Goal: Task Accomplishment & Management: Manage account settings

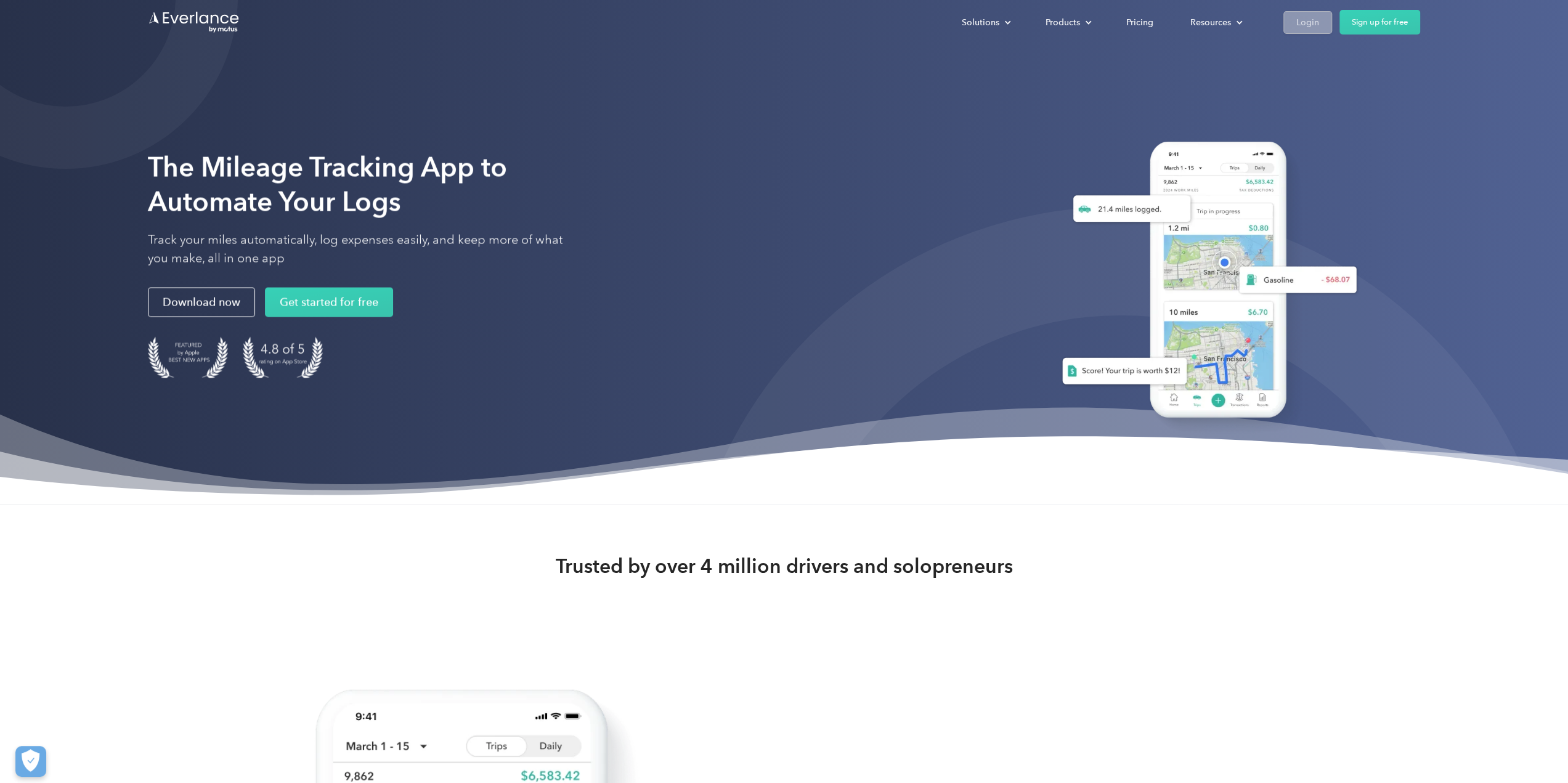
click at [1307, 24] on div "Login" at bounding box center [1308, 22] width 23 height 15
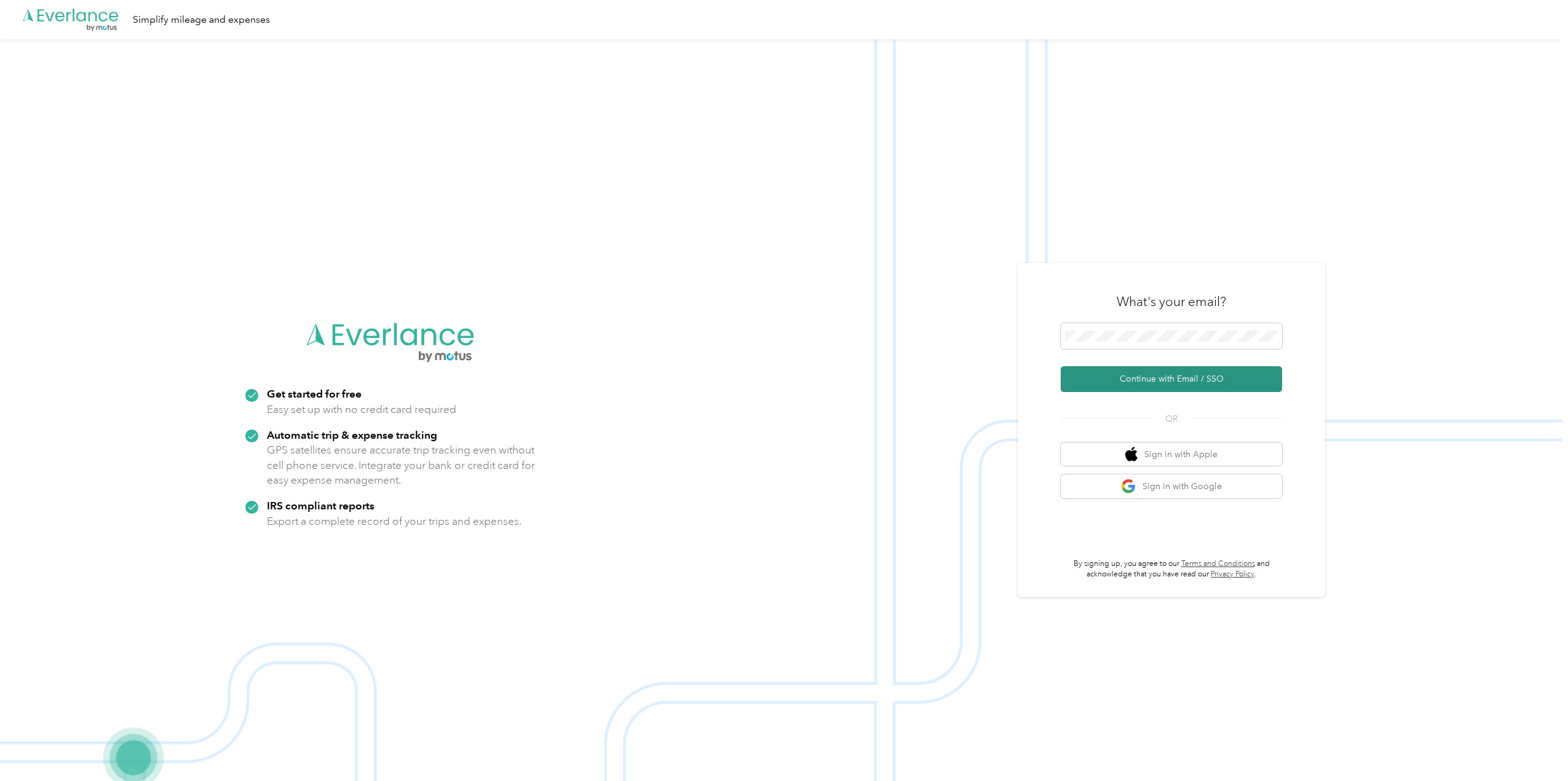
click at [1175, 382] on button "Continue with Email / SSO" at bounding box center [1171, 379] width 221 height 26
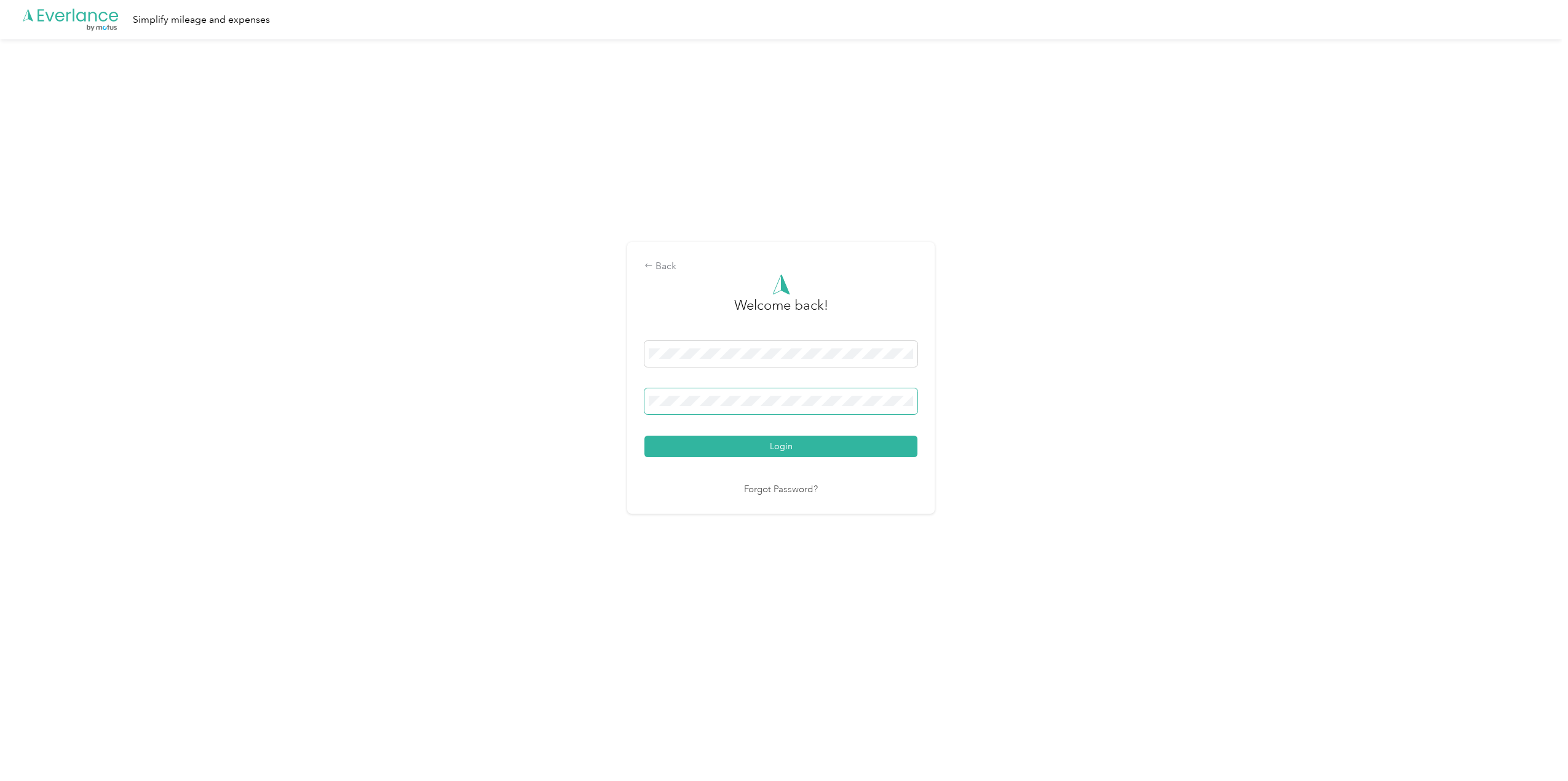
click at [645, 435] on button "Login" at bounding box center [781, 446] width 273 height 22
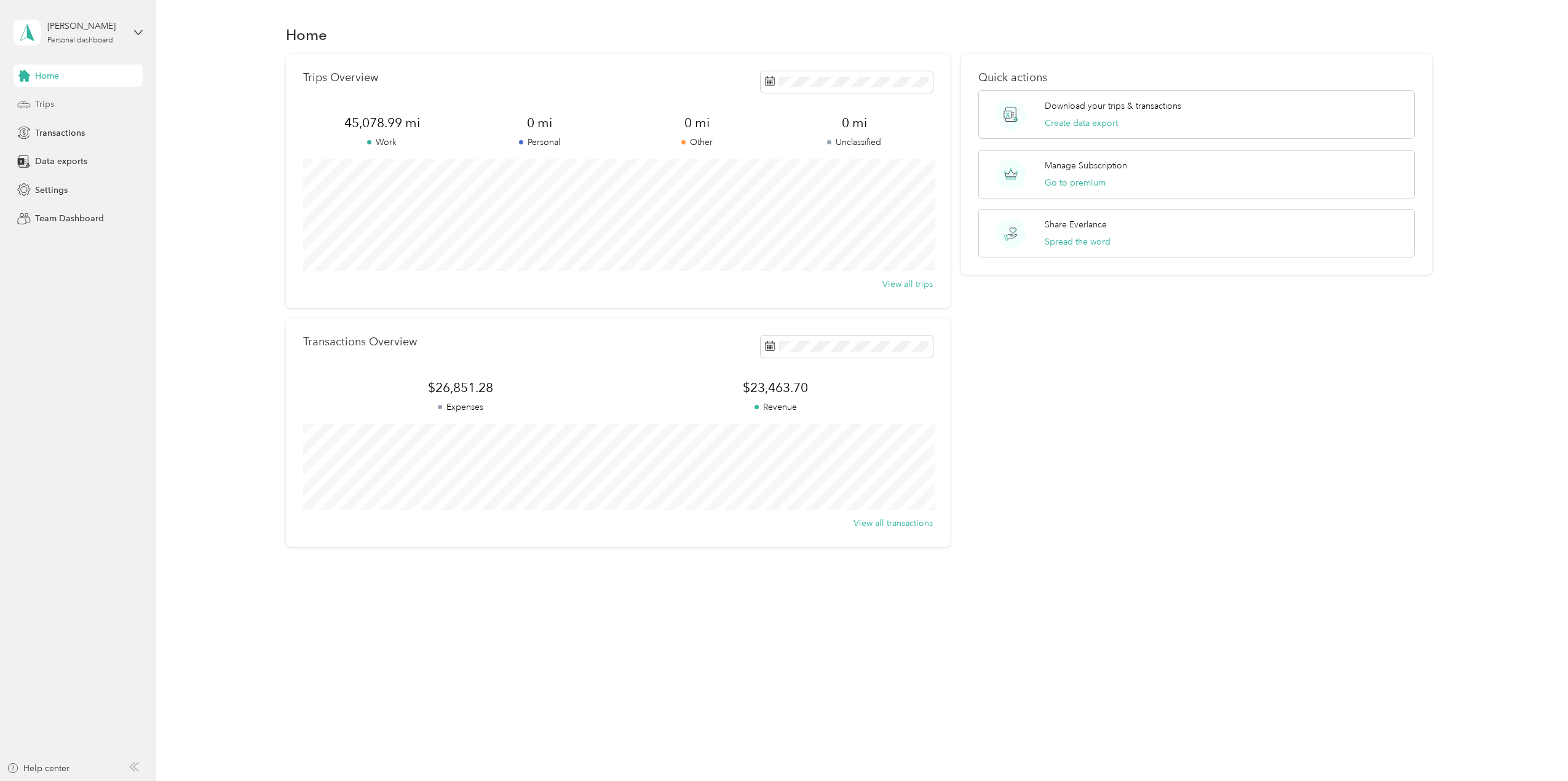
click at [40, 104] on span "Trips" at bounding box center [44, 104] width 19 height 13
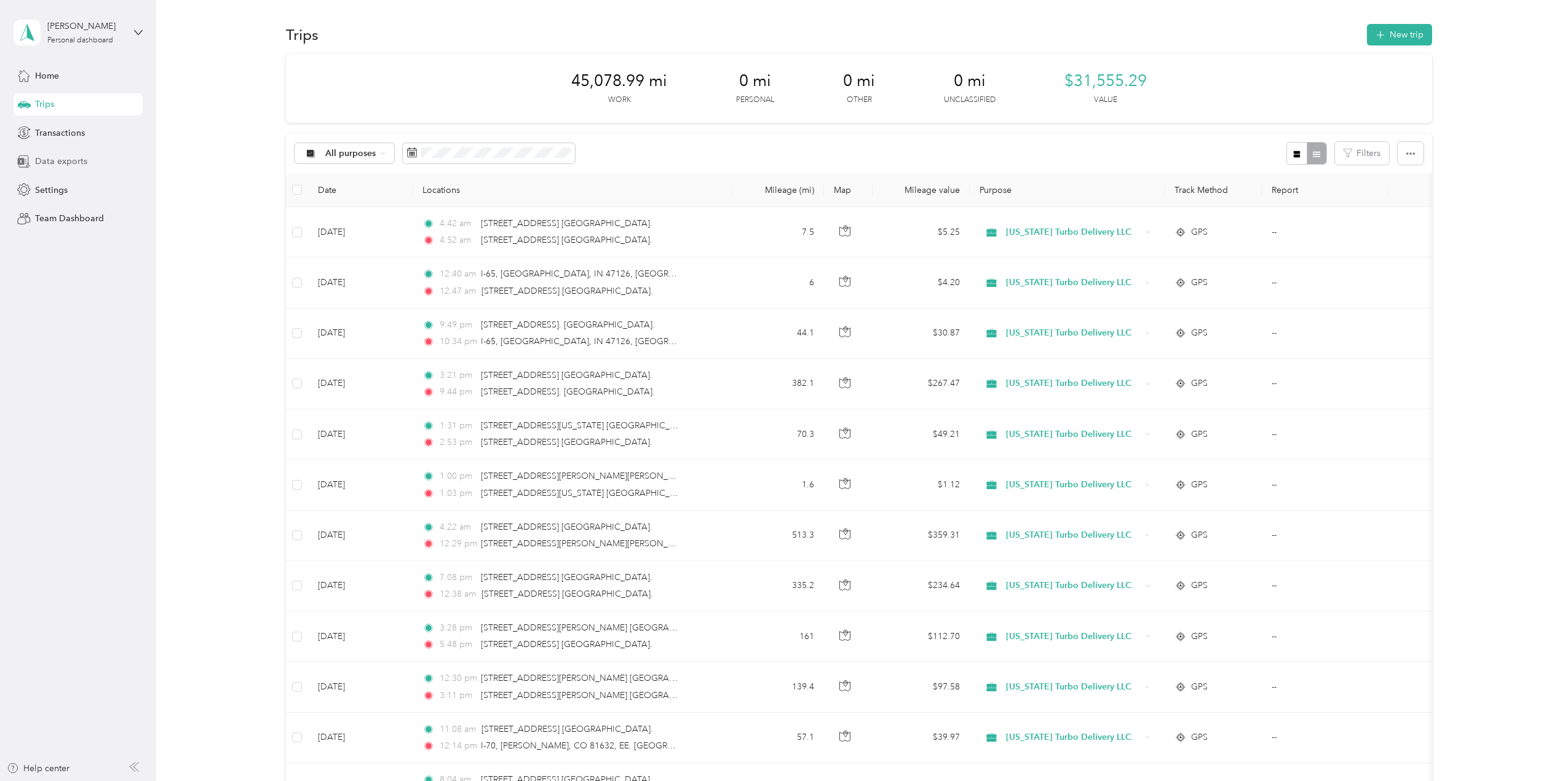
click at [78, 159] on span "Data exports" at bounding box center [61, 162] width 53 height 13
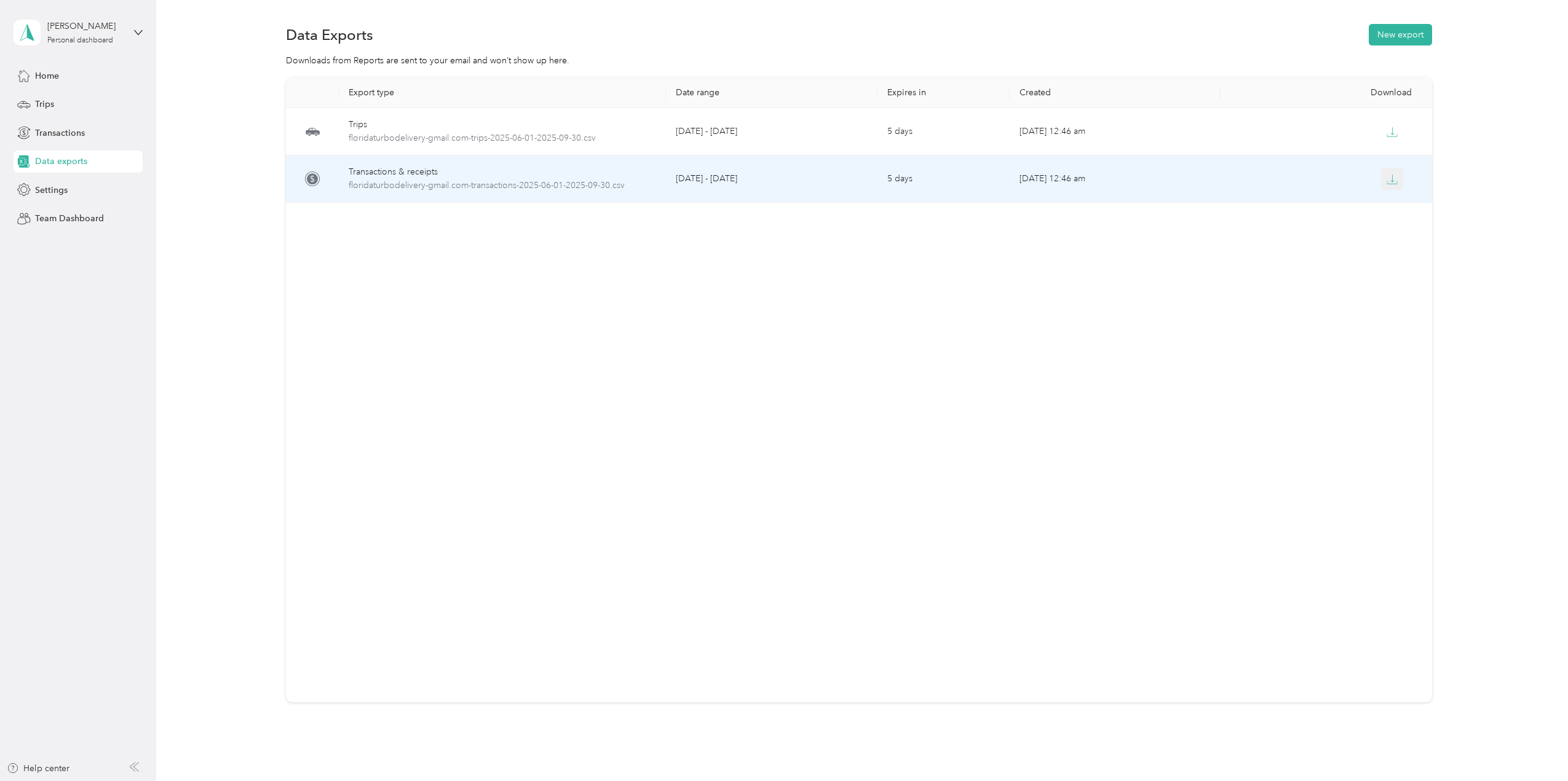
click at [1392, 181] on icon "button" at bounding box center [1392, 179] width 11 height 11
click at [509, 190] on span "floridaturbodelivery-gmail.com-transactions-2025-06-01-2025-09-30.csv" at bounding box center [503, 185] width 308 height 14
click at [1388, 180] on icon "button" at bounding box center [1392, 179] width 11 height 11
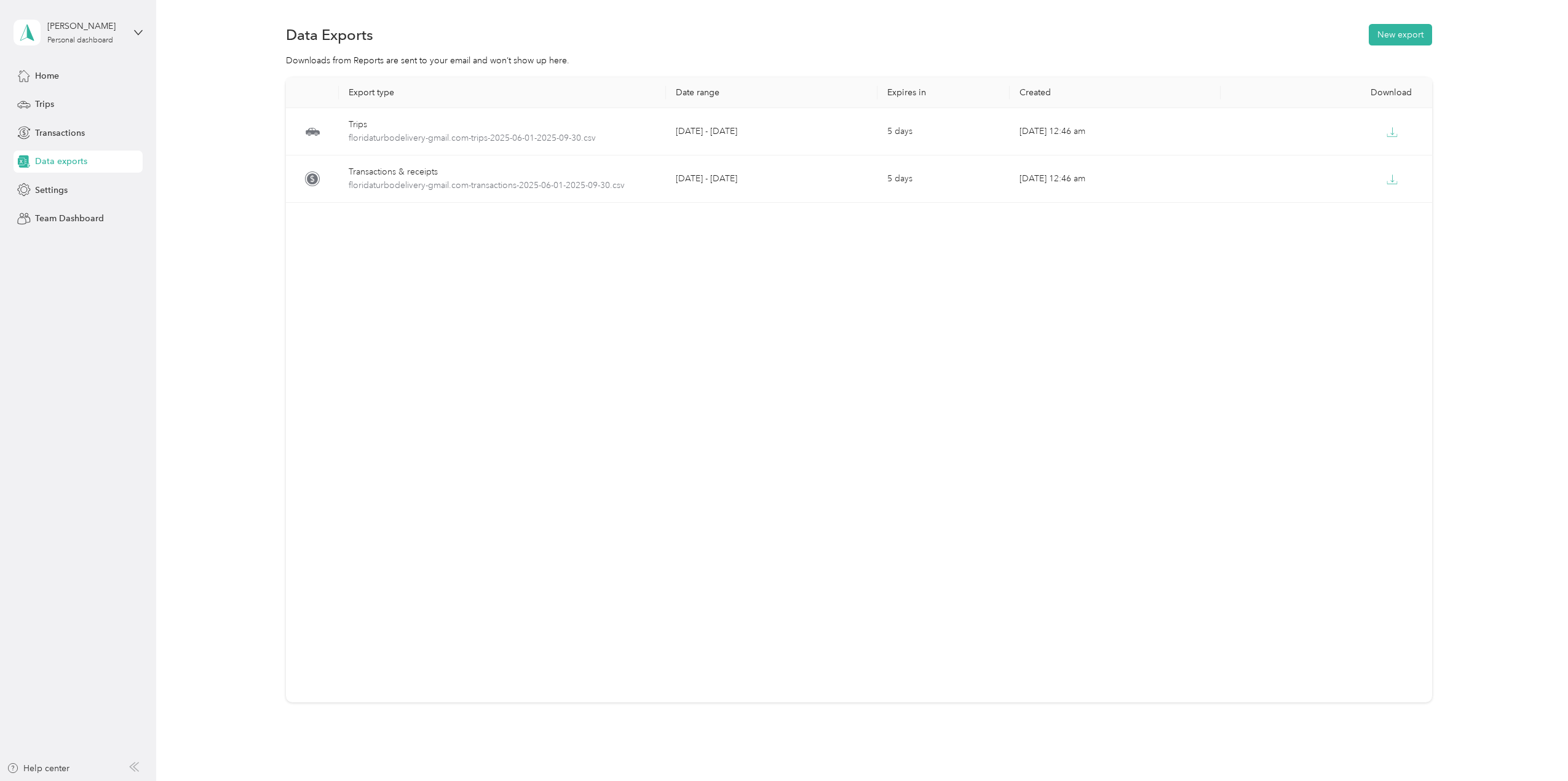
drag, startPoint x: 163, startPoint y: 212, endPoint x: 107, endPoint y: 538, distance: 330.8
drag, startPoint x: 107, startPoint y: 538, endPoint x: 704, endPoint y: 719, distance: 623.8
click at [703, 719] on div "Export type Date range Expires in Created Download Trips floridaturbodelivery-g…" at bounding box center [859, 411] width 1146 height 668
